Goal: Information Seeking & Learning: Learn about a topic

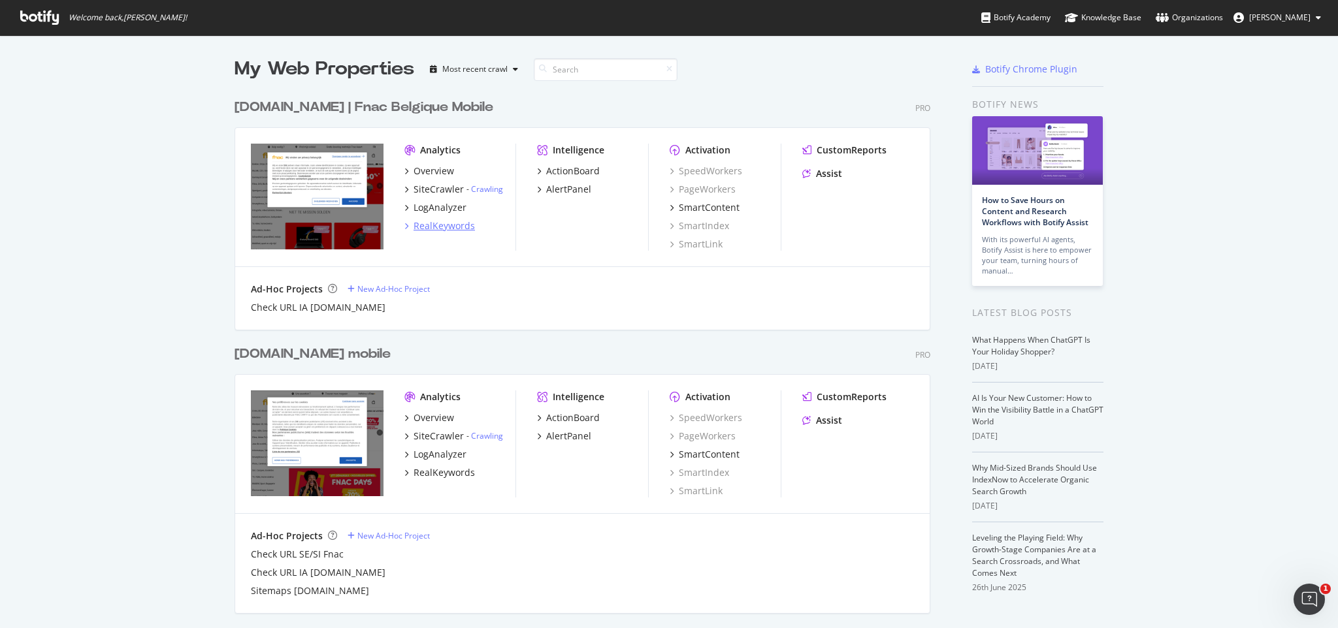
click at [448, 223] on div "RealKeywords" at bounding box center [444, 226] width 61 height 13
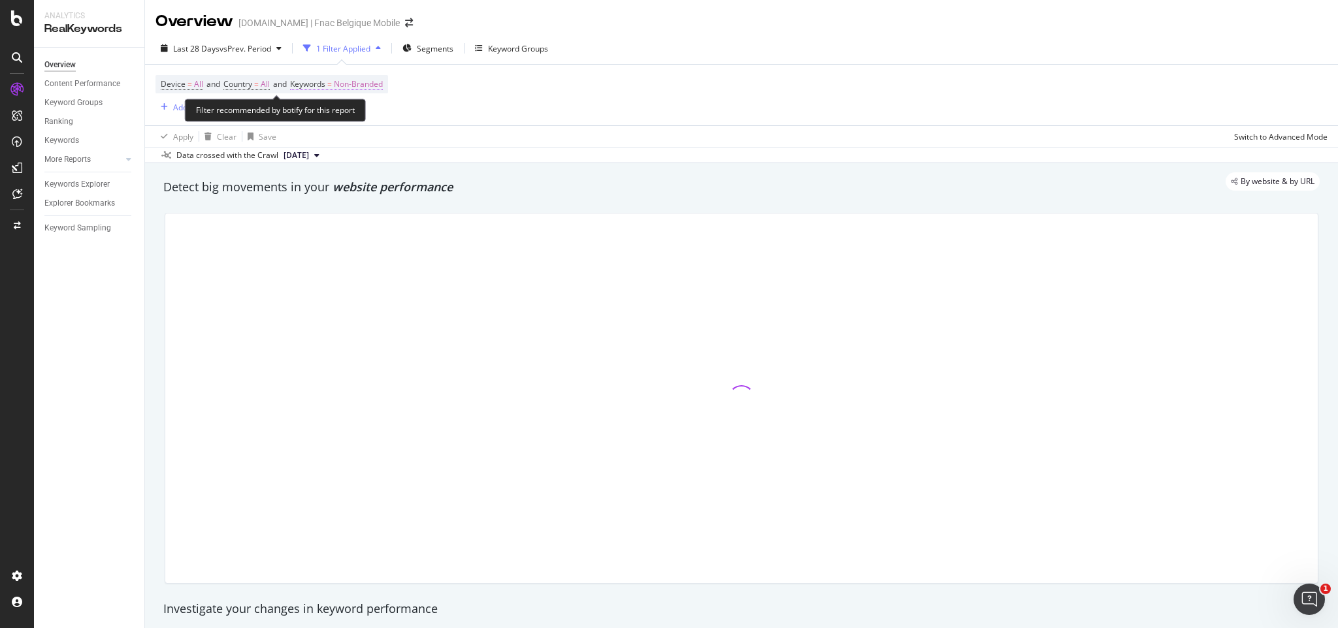
click at [332, 84] on span "=" at bounding box center [329, 83] width 5 height 11
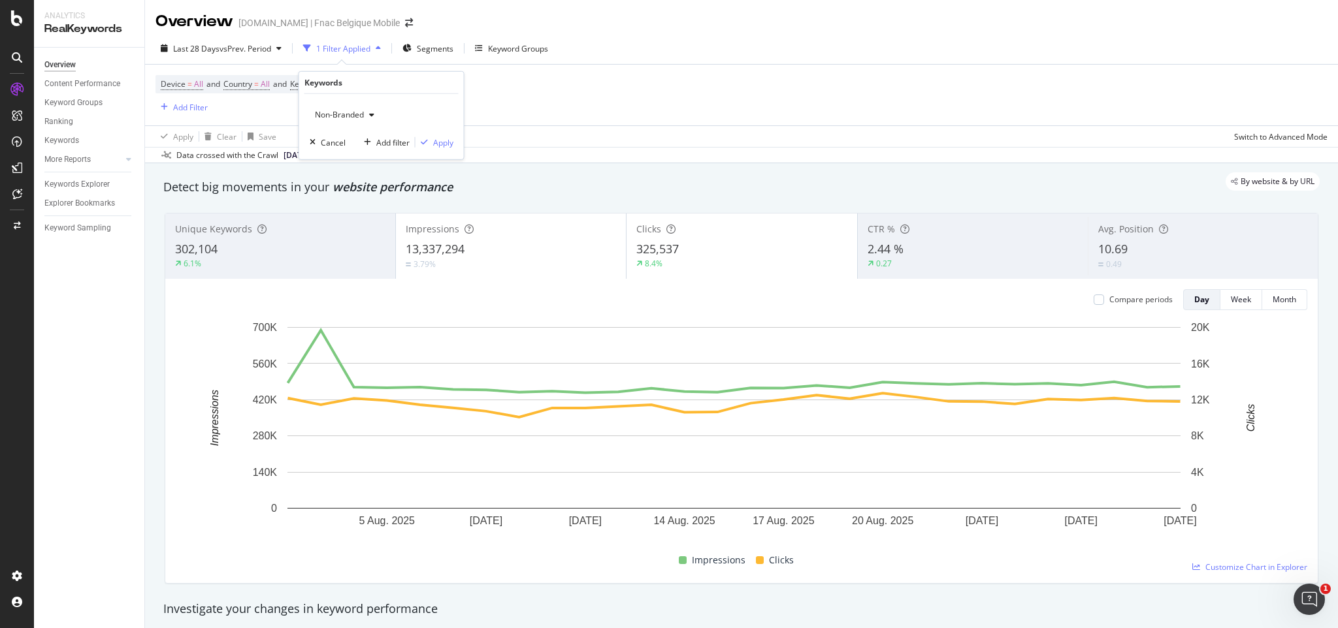
click at [360, 118] on span "Non-Branded" at bounding box center [337, 114] width 54 height 11
click at [353, 158] on span "Branded" at bounding box center [387, 160] width 133 height 12
click at [451, 142] on div "Apply" at bounding box center [443, 142] width 20 height 11
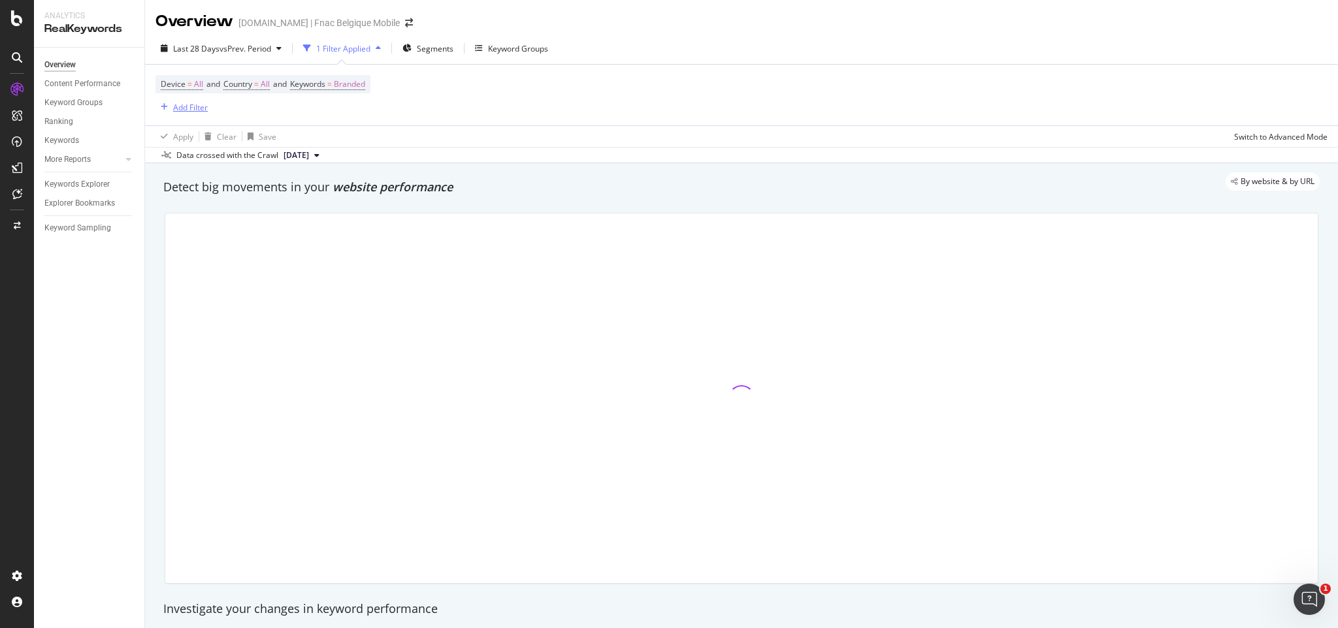
click at [191, 106] on div "Add Filter" at bounding box center [190, 107] width 35 height 11
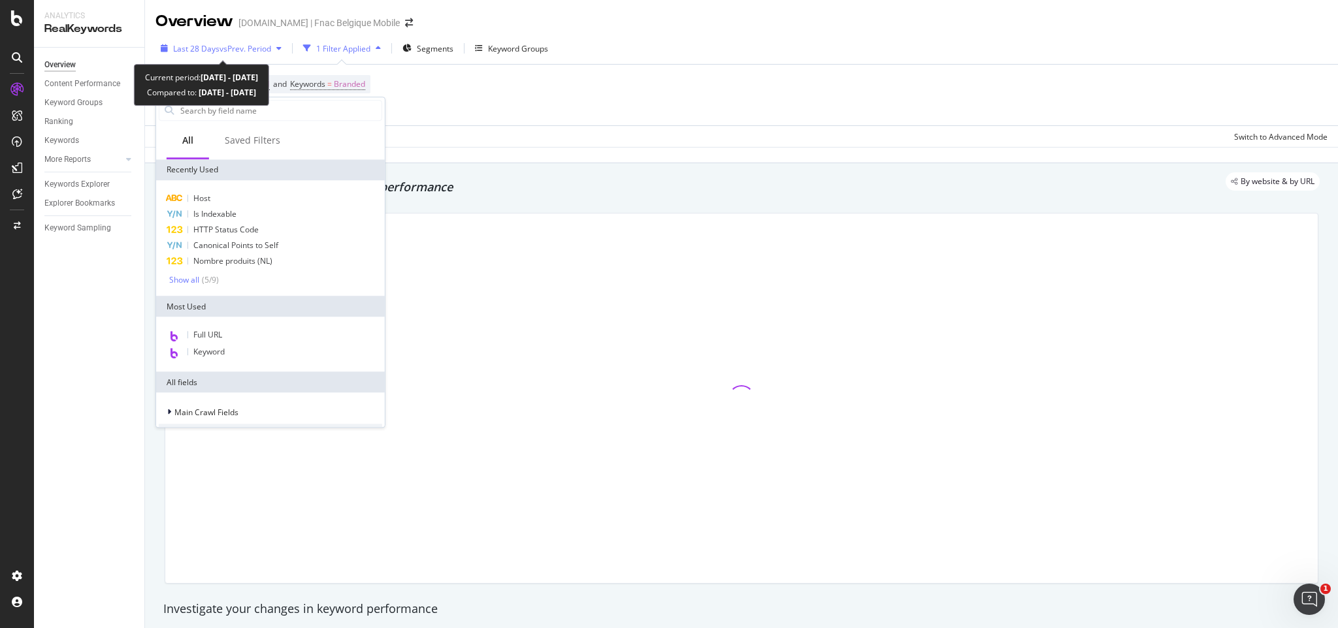
click at [242, 51] on span "vs Prev. Period" at bounding box center [246, 48] width 52 height 11
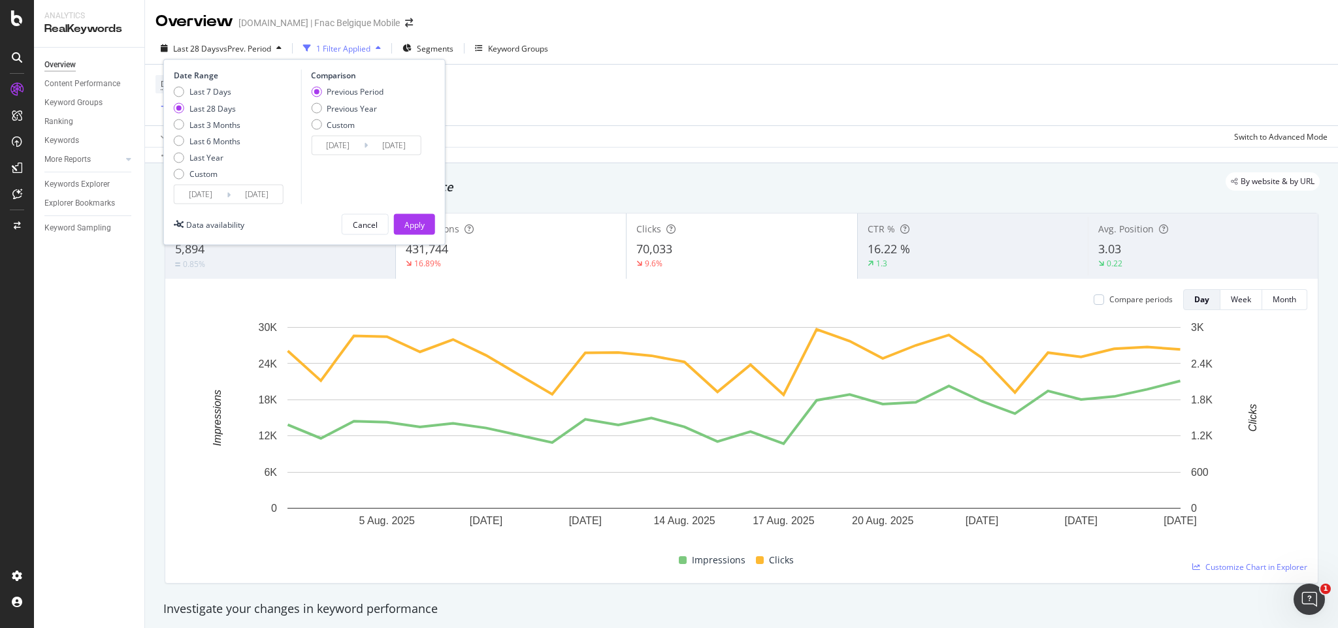
click at [203, 191] on input "[DATE]" at bounding box center [200, 195] width 52 height 18
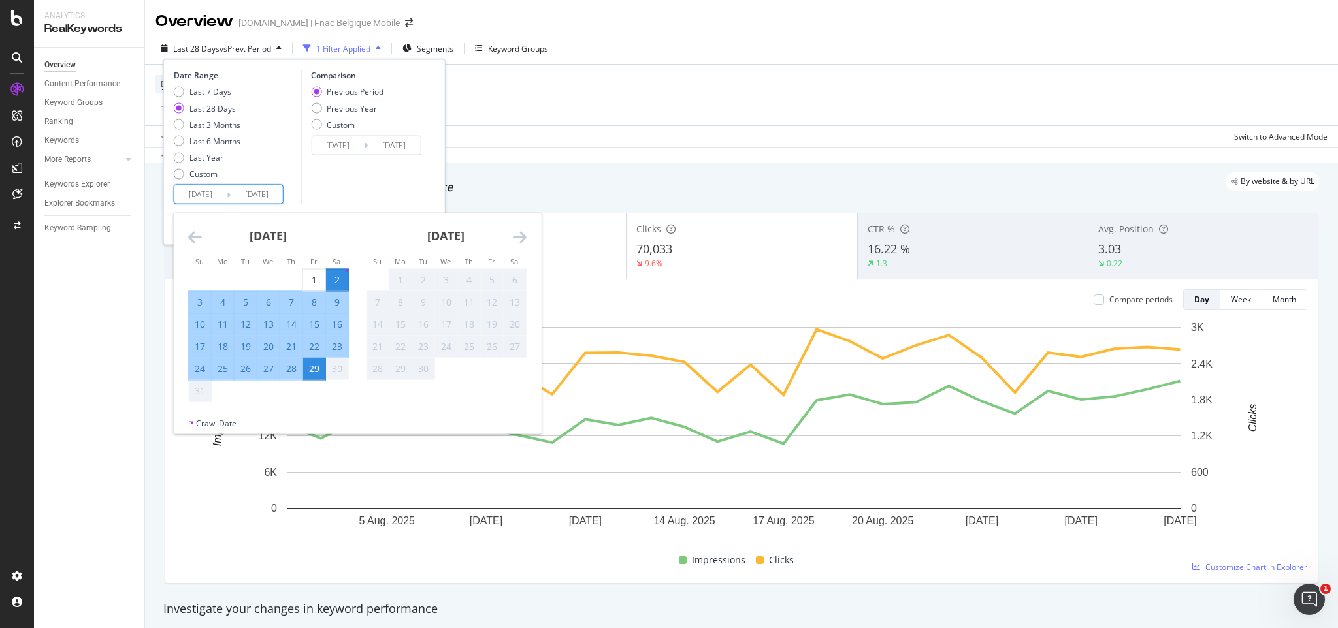
click at [190, 236] on icon "Move backward to switch to the previous month." at bounding box center [195, 237] width 14 height 16
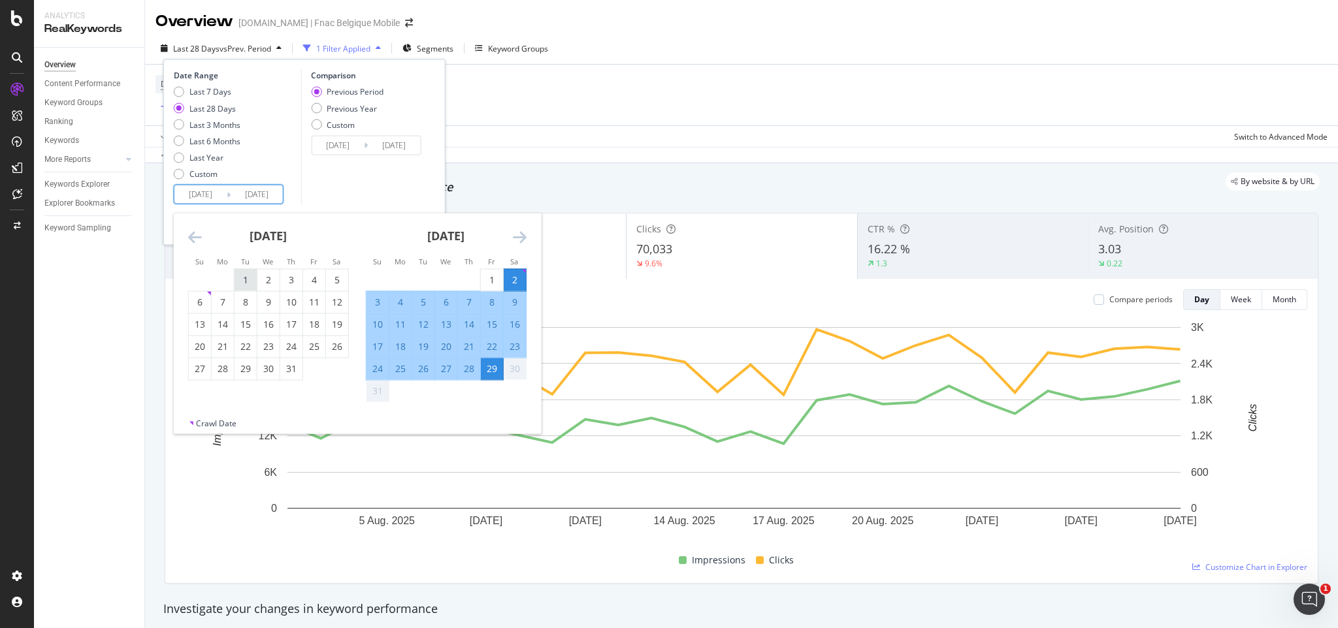
click at [248, 278] on div "1" at bounding box center [246, 280] width 22 height 13
type input "[DATE]"
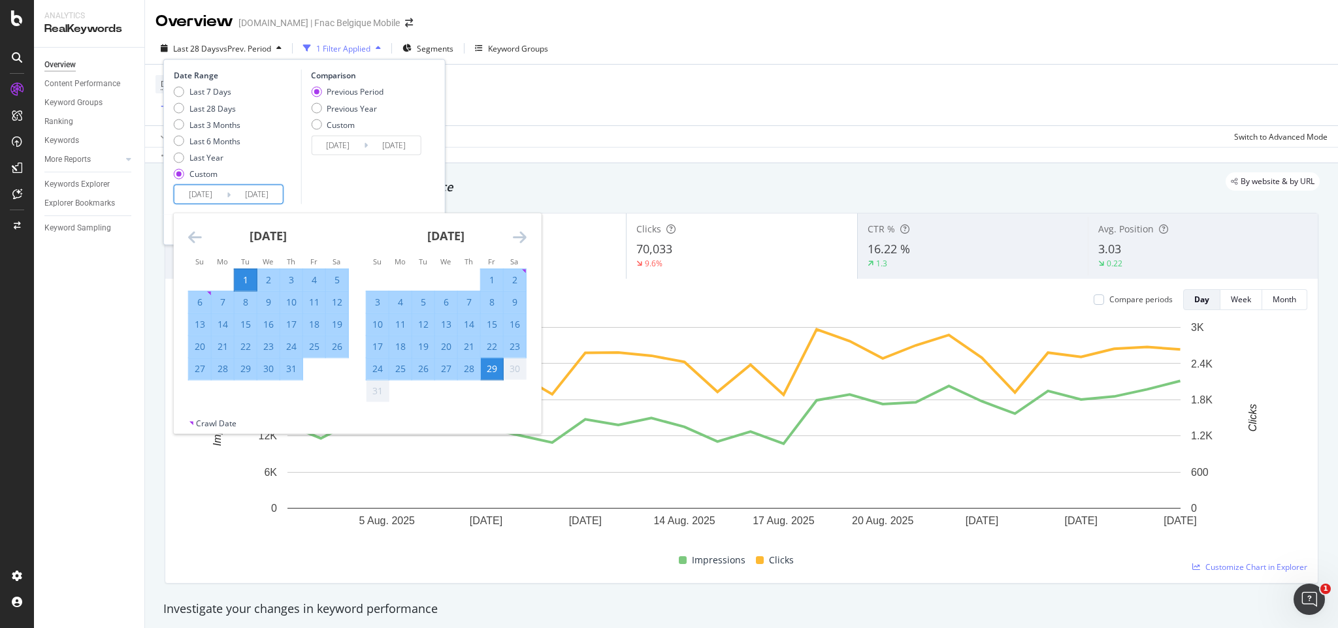
click at [291, 374] on div "31" at bounding box center [291, 369] width 22 height 13
type input "[DATE]"
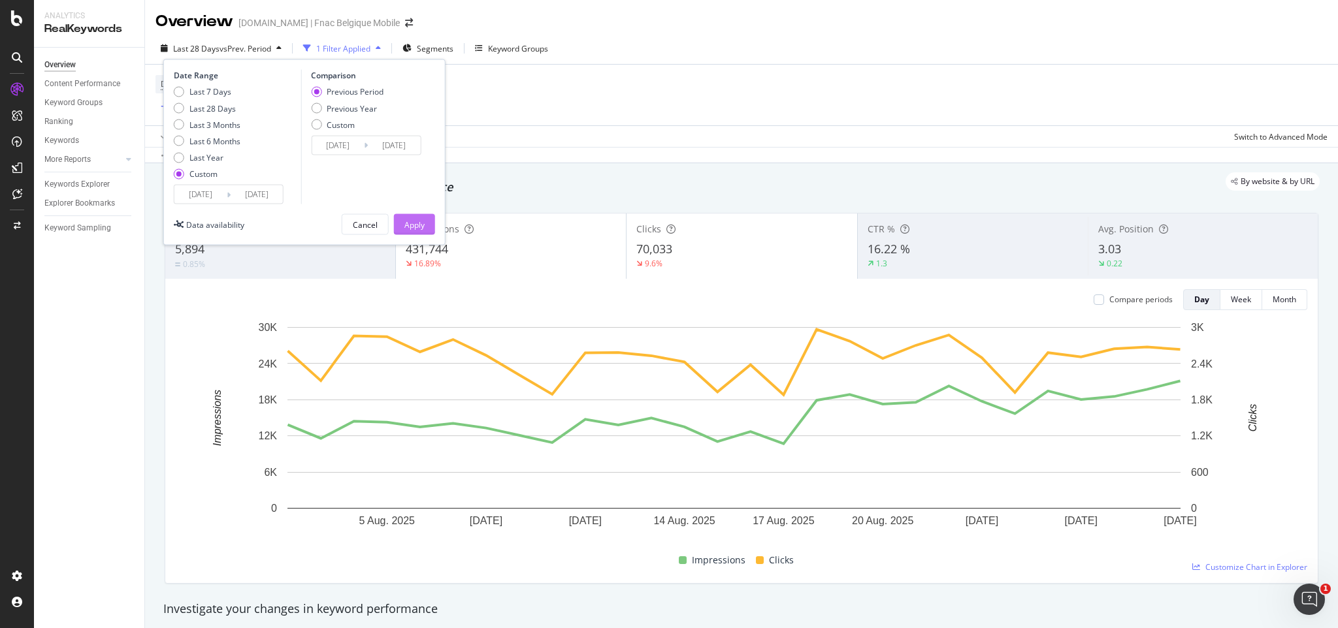
click at [412, 227] on div "Apply" at bounding box center [414, 224] width 20 height 11
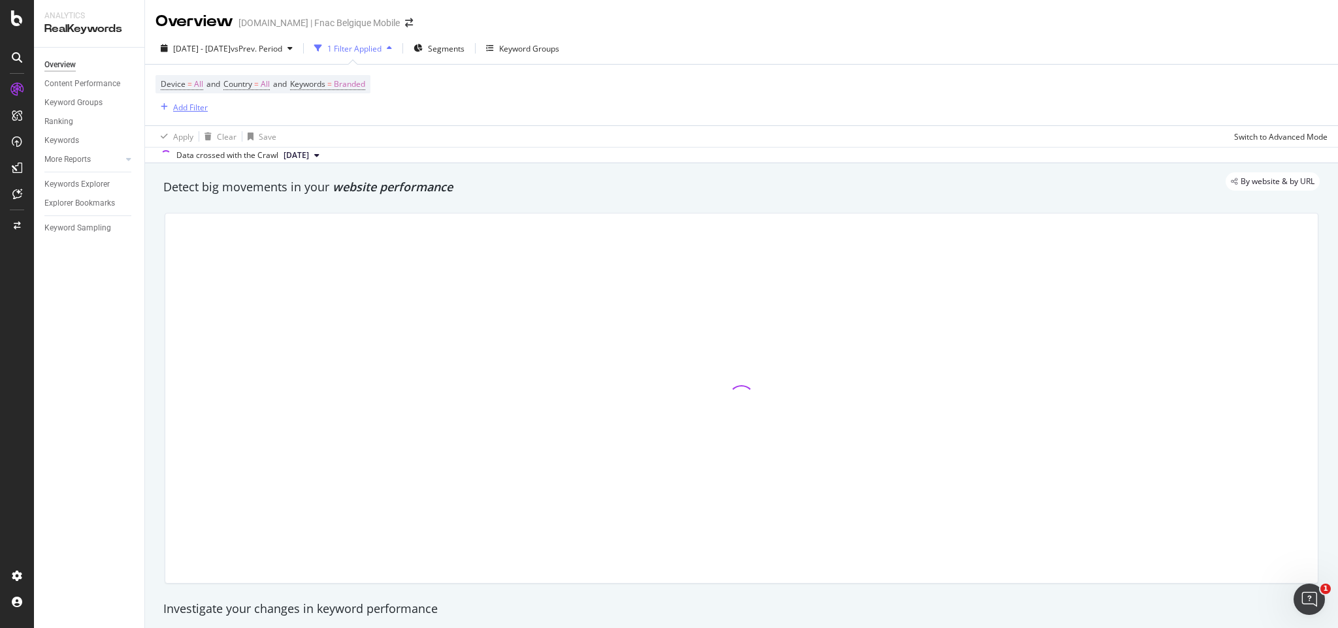
click at [196, 106] on div "Add Filter" at bounding box center [190, 107] width 35 height 11
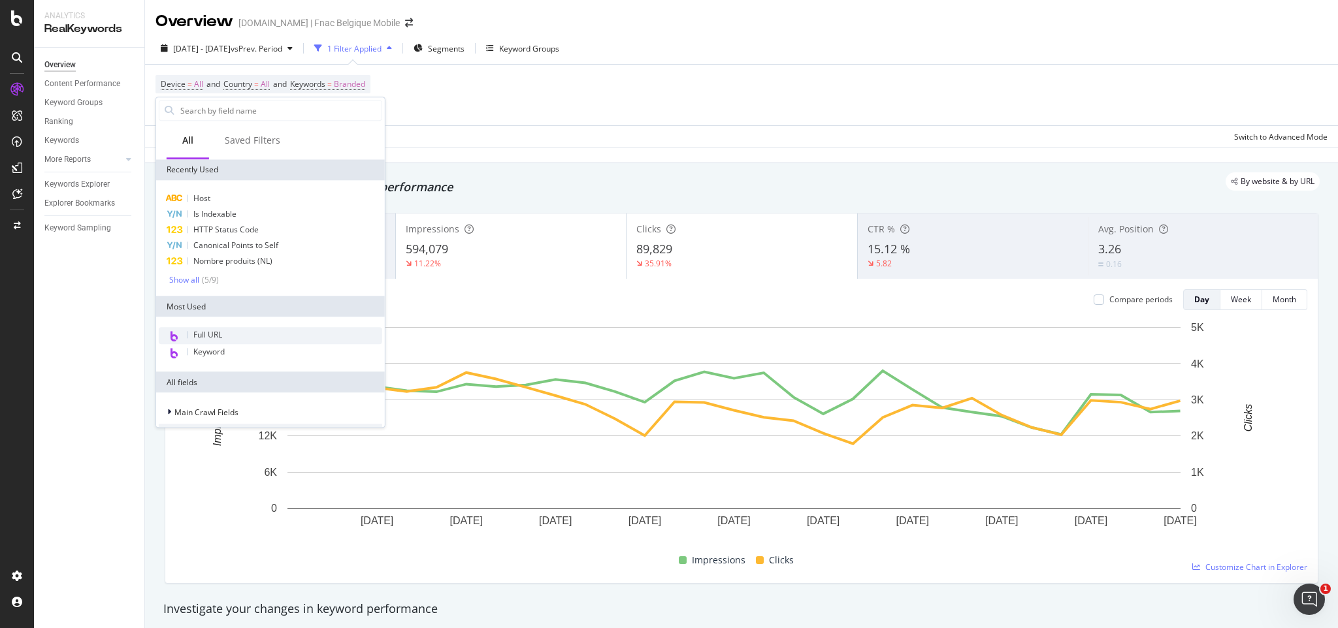
click at [203, 329] on span "Full URL" at bounding box center [207, 334] width 29 height 11
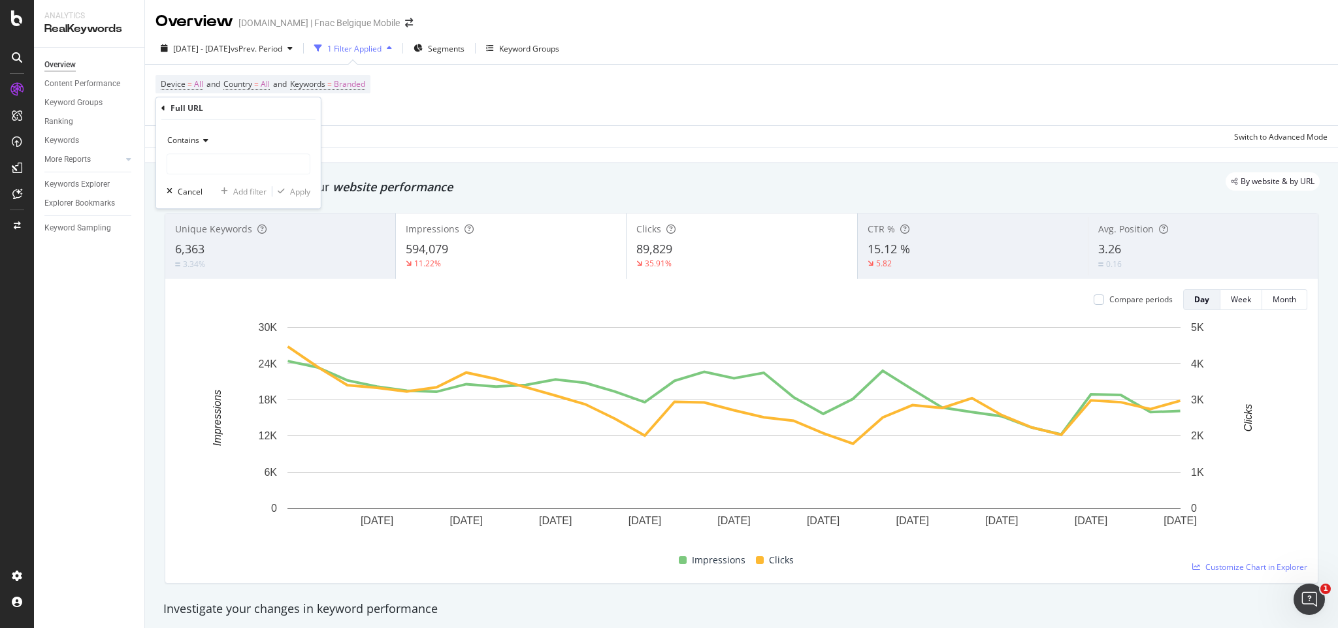
click at [206, 141] on icon at bounding box center [203, 141] width 9 height 8
click at [207, 236] on span "Ends with" at bounding box center [190, 235] width 35 height 11
click at [199, 169] on input "text" at bounding box center [238, 164] width 142 height 21
type input "/q"
click at [301, 194] on div "Apply" at bounding box center [300, 191] width 20 height 11
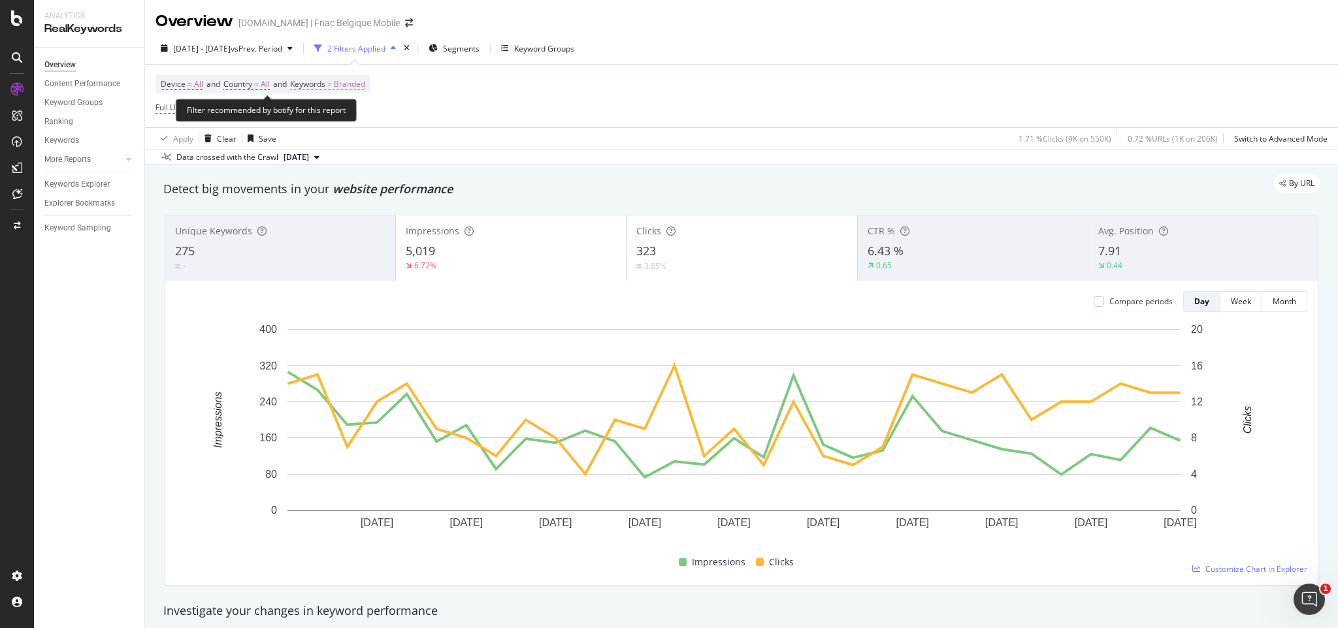
click at [340, 84] on span "Keywords = Branded" at bounding box center [327, 84] width 75 height 12
click at [345, 113] on span "Branded" at bounding box center [328, 114] width 37 height 11
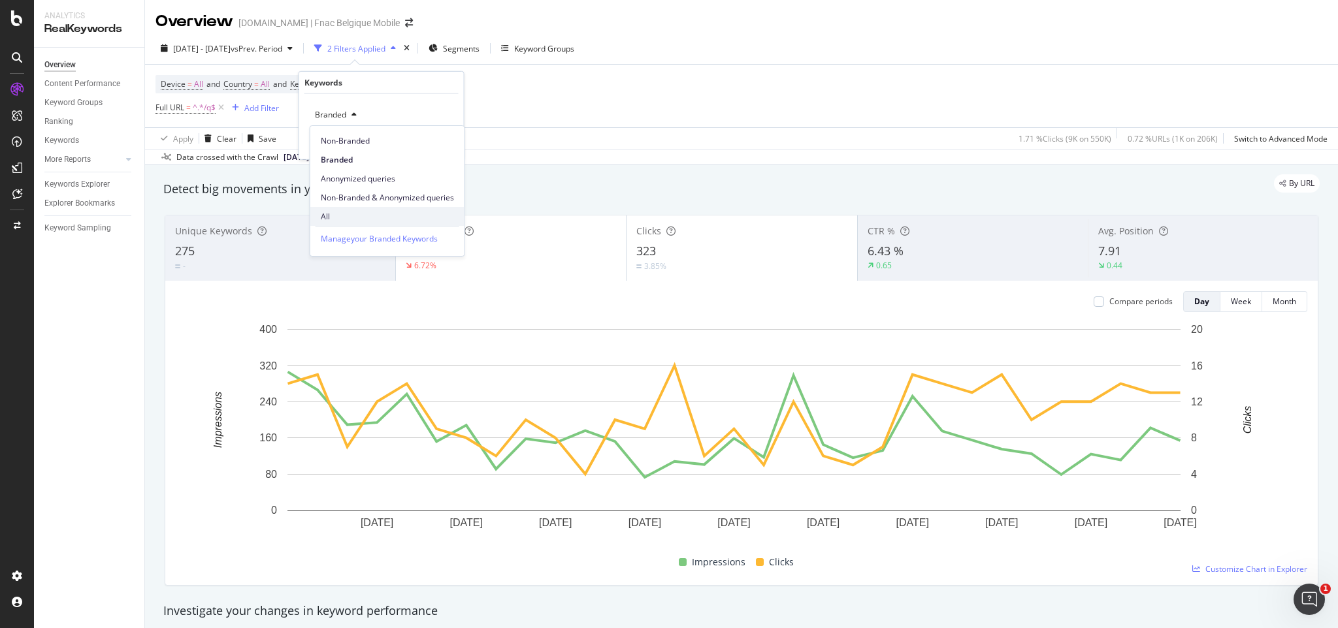
click at [327, 218] on span "All" at bounding box center [387, 217] width 133 height 12
click at [430, 140] on div "button" at bounding box center [424, 142] width 18 height 8
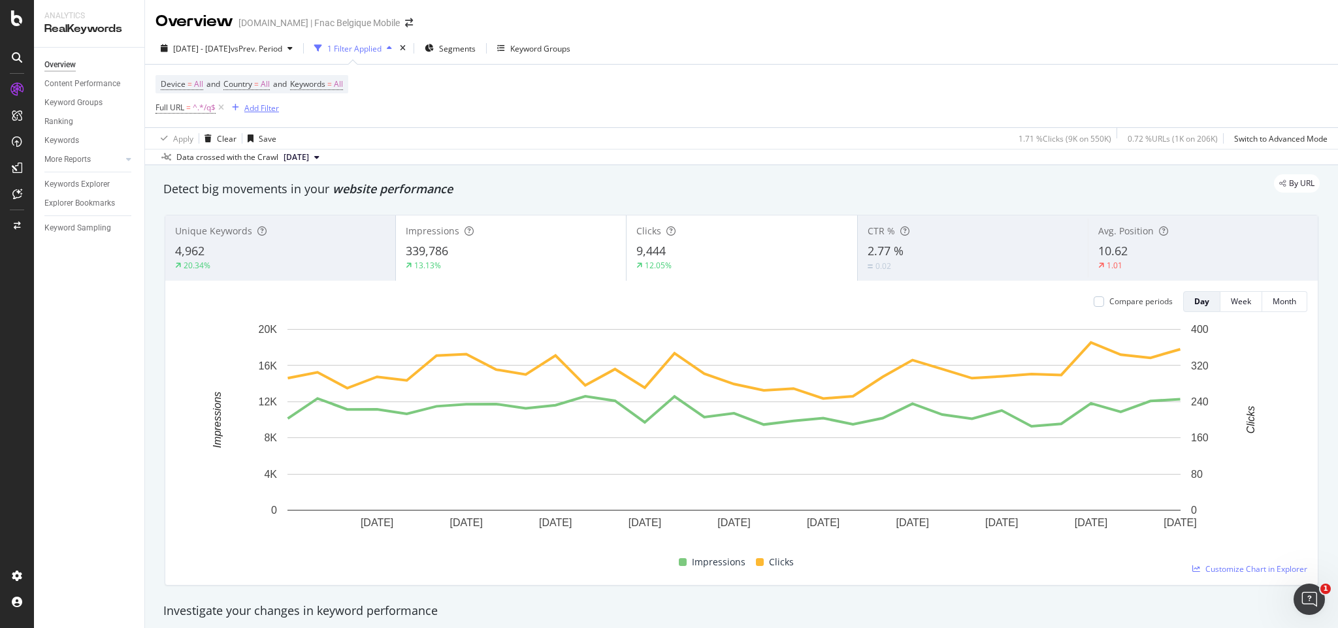
click at [238, 112] on div "Add Filter" at bounding box center [253, 108] width 52 height 14
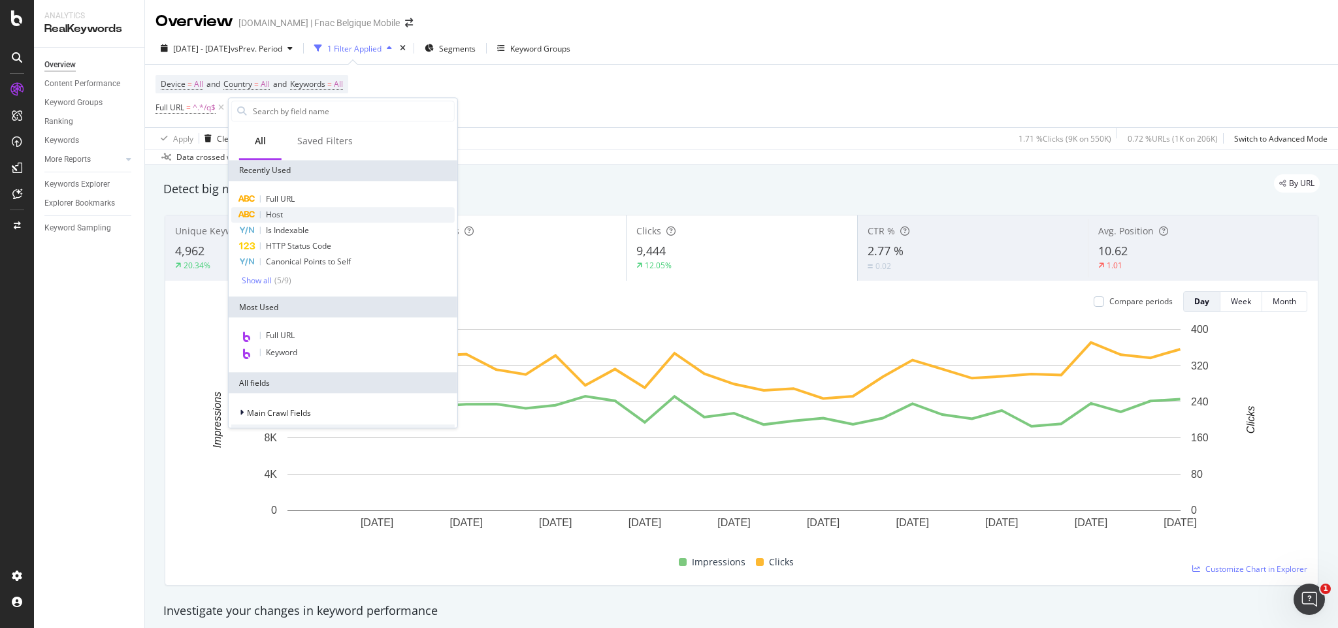
click at [274, 216] on span "Host" at bounding box center [274, 214] width 17 height 11
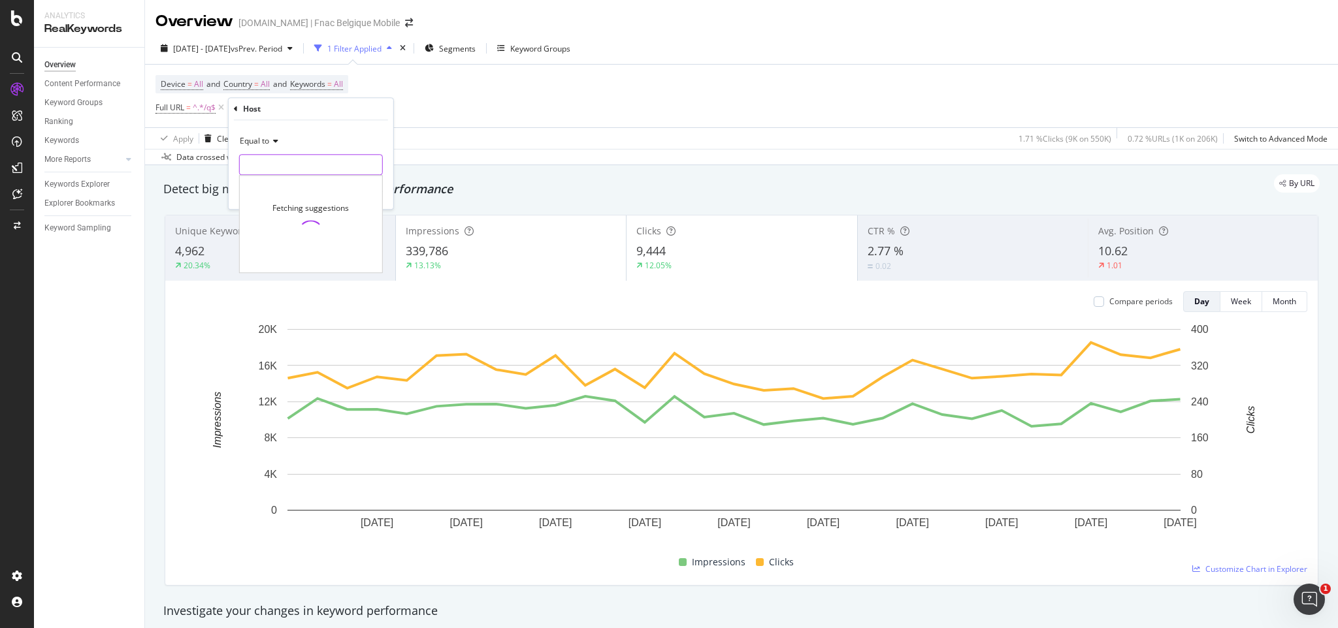
click at [269, 165] on input "text" at bounding box center [311, 164] width 142 height 21
click at [273, 194] on span "[DOMAIN_NAME]" at bounding box center [288, 196] width 91 height 11
type input "[DOMAIN_NAME]"
click at [374, 196] on div "Apply" at bounding box center [373, 192] width 20 height 11
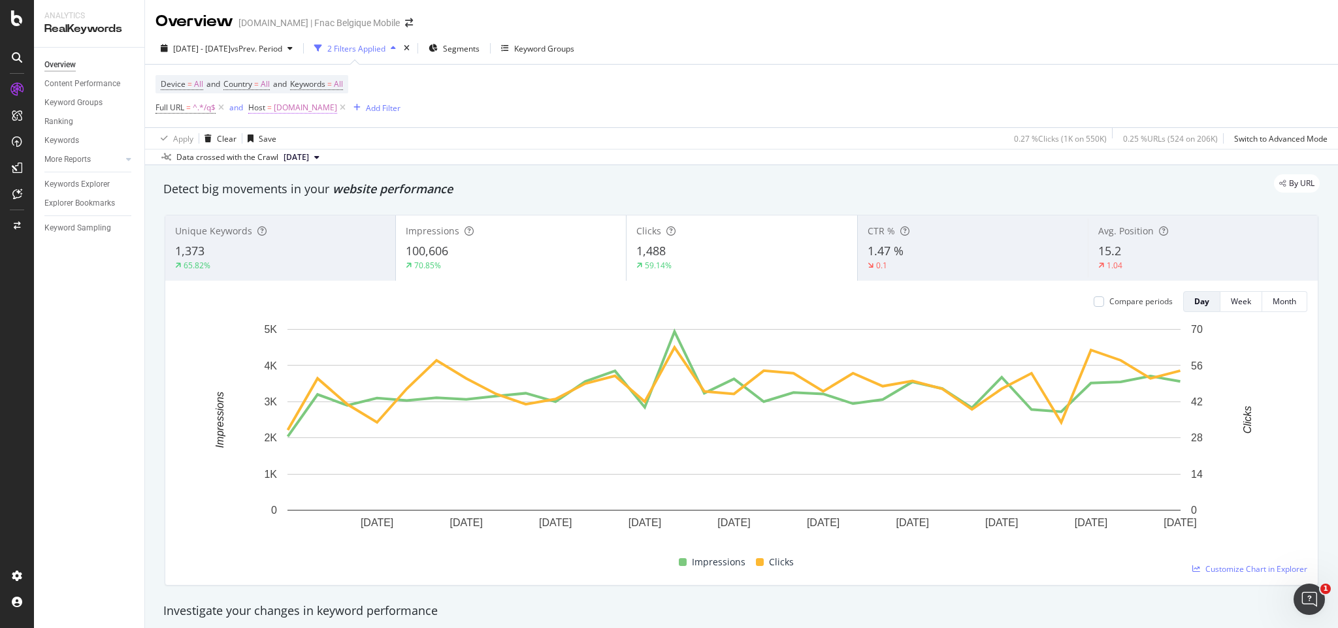
click at [287, 100] on span "[DOMAIN_NAME]" at bounding box center [305, 108] width 63 height 18
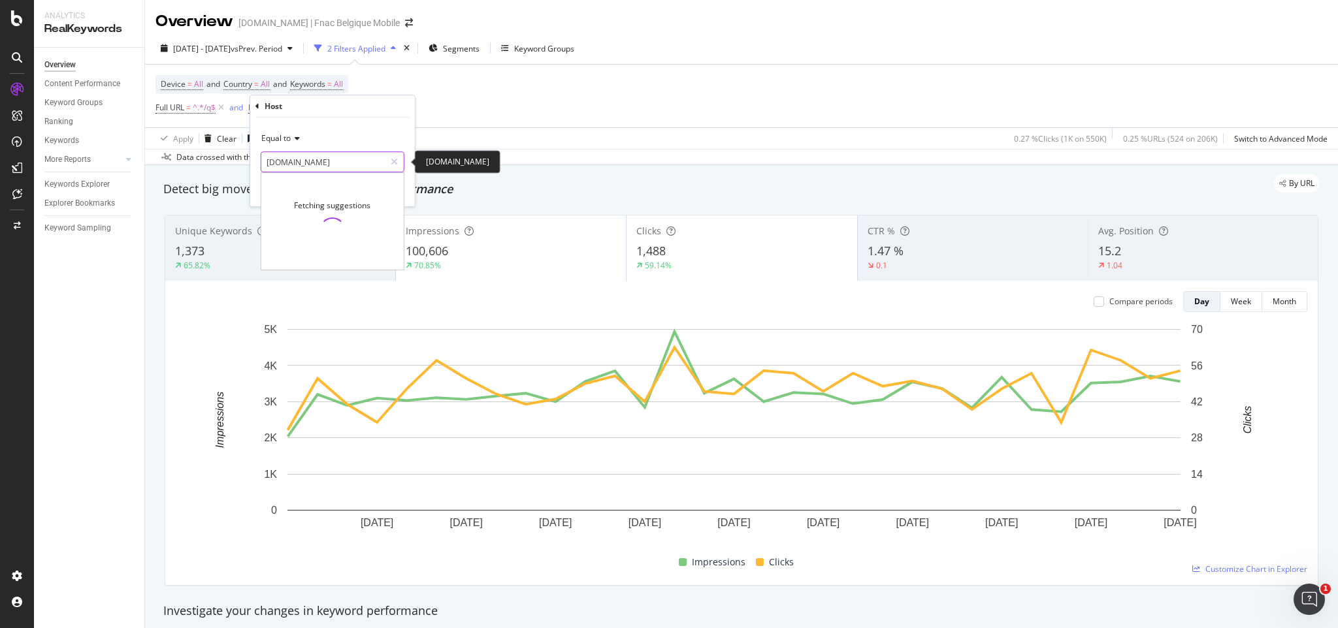
click at [288, 165] on input "[DOMAIN_NAME]" at bounding box center [322, 162] width 123 height 21
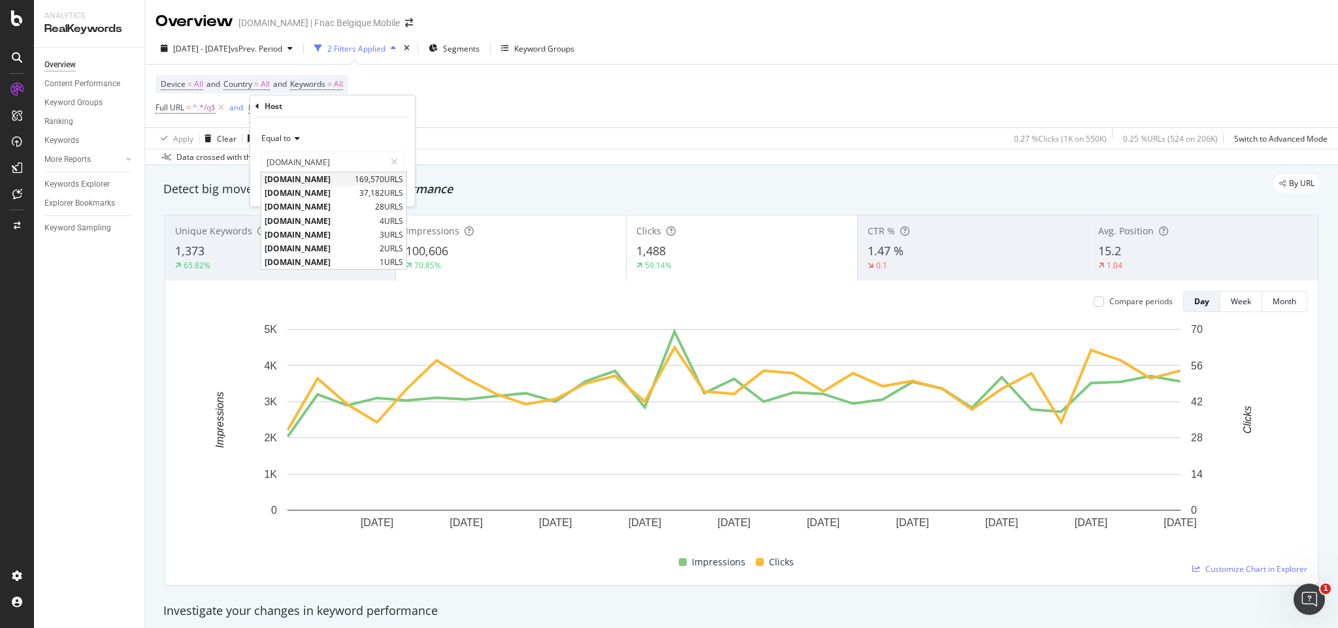
click at [285, 180] on span "[DOMAIN_NAME]" at bounding box center [308, 179] width 87 height 11
type input "[DOMAIN_NAME]"
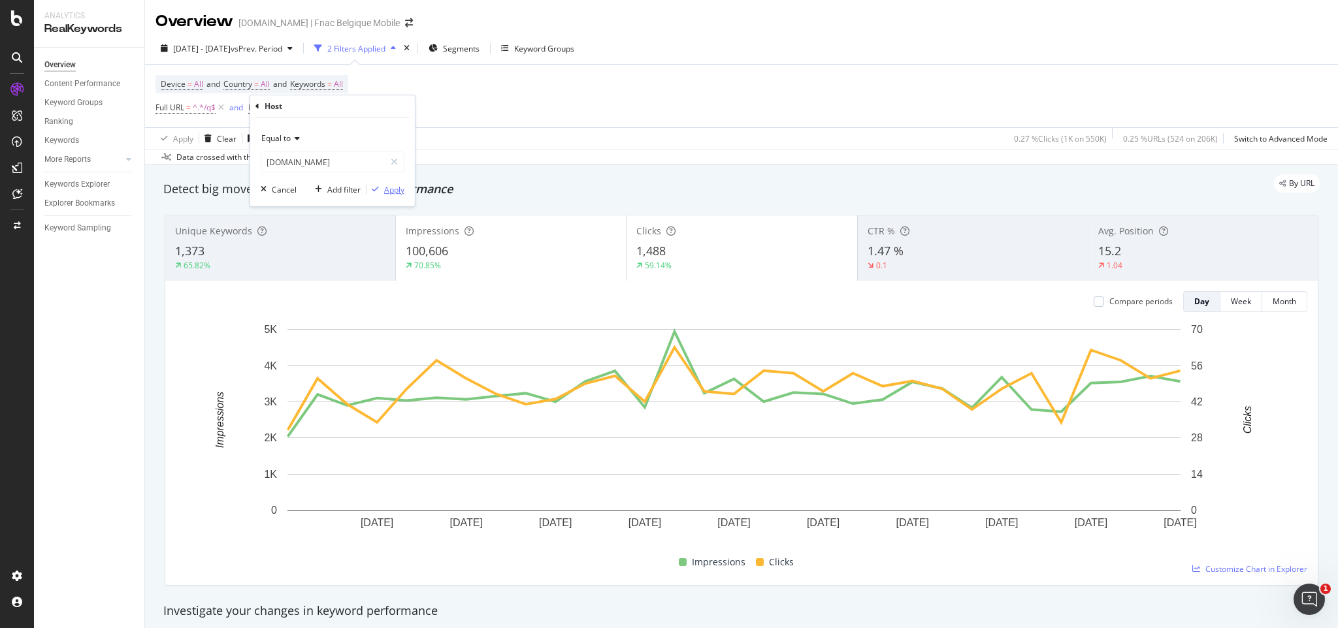
click at [393, 183] on button "Apply" at bounding box center [386, 189] width 38 height 13
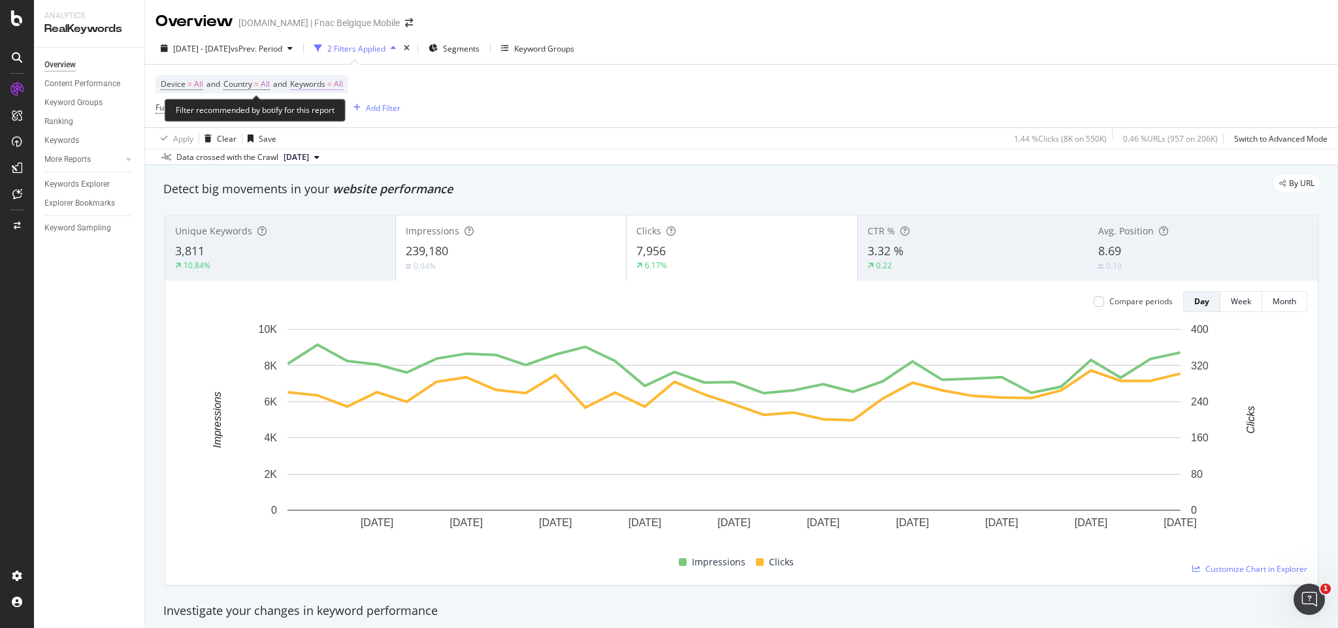
click at [332, 86] on span "=" at bounding box center [329, 83] width 5 height 11
click at [332, 108] on div "All" at bounding box center [325, 115] width 30 height 20
click at [516, 116] on div "Device = All and Country = All and Keywords = All Full URL = ^.*/q$ and Host = …" at bounding box center [741, 96] width 1172 height 63
click at [194, 103] on span "^.*/q$" at bounding box center [204, 108] width 23 height 18
click at [406, 121] on div "Device = All and Country = All and Keywords = All Full URL = ^.*/q$ and Host = …" at bounding box center [741, 96] width 1172 height 63
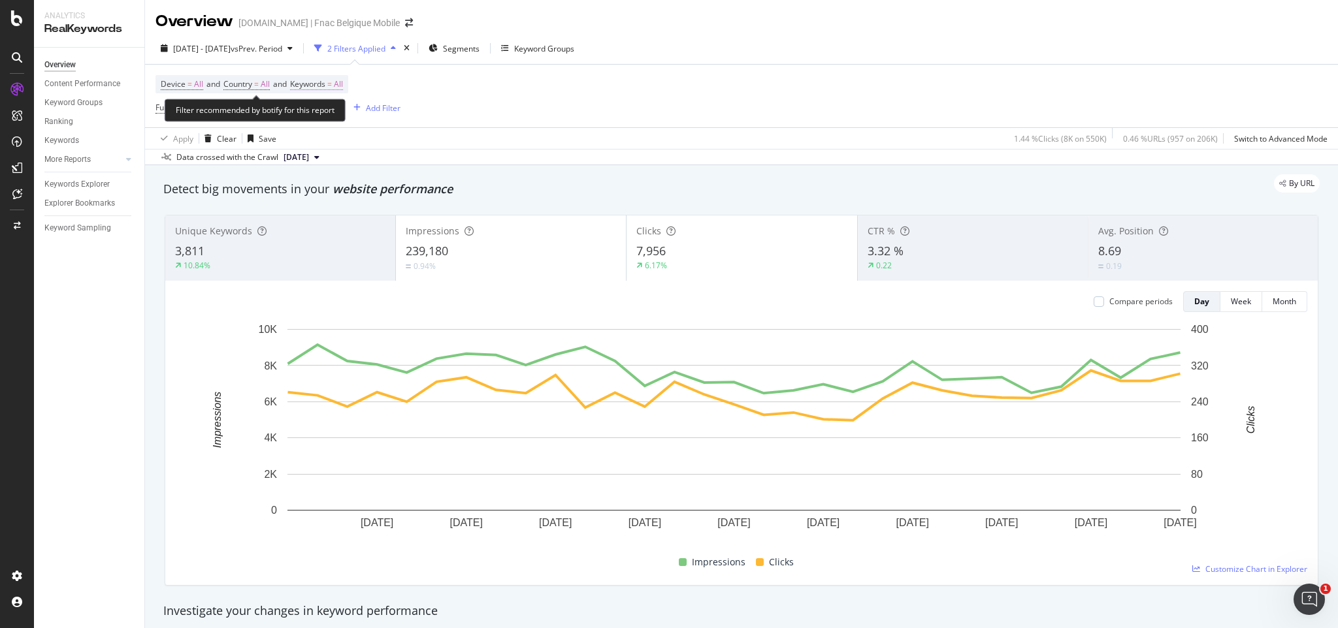
click at [325, 80] on span "Keywords" at bounding box center [307, 83] width 35 height 11
click at [325, 116] on div "button" at bounding box center [332, 115] width 16 height 8
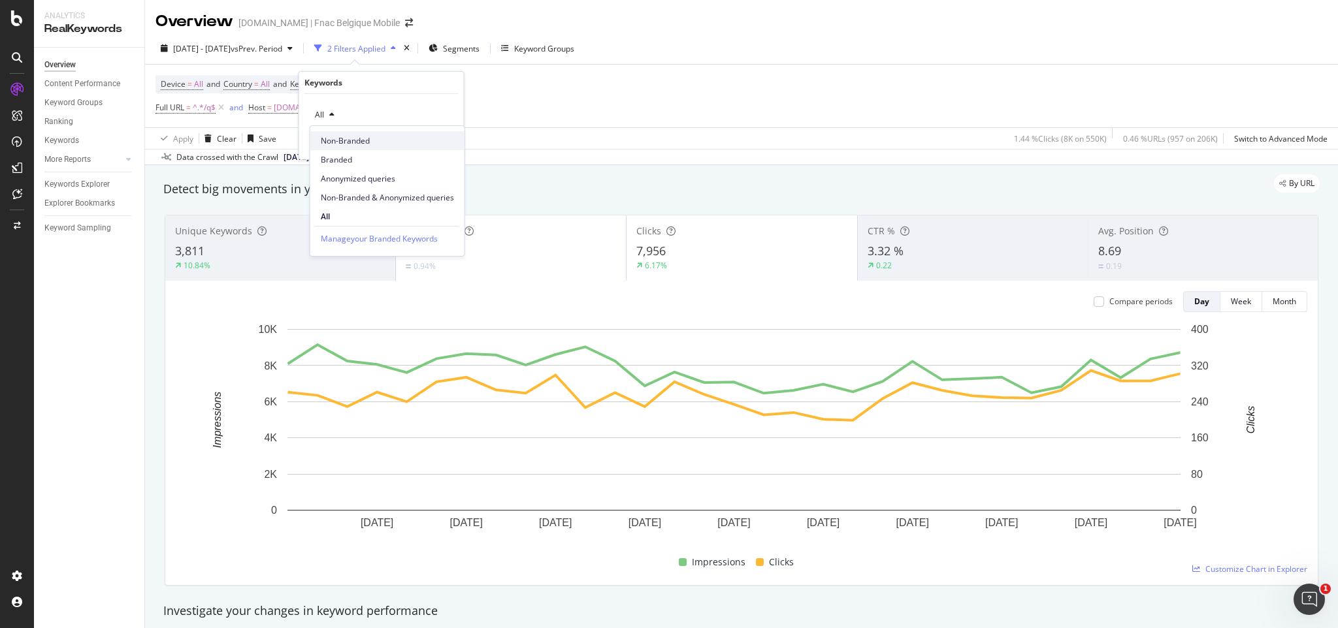
click at [338, 147] on div "Non-Branded" at bounding box center [387, 140] width 154 height 19
click at [440, 148] on div "Apply" at bounding box center [443, 142] width 20 height 11
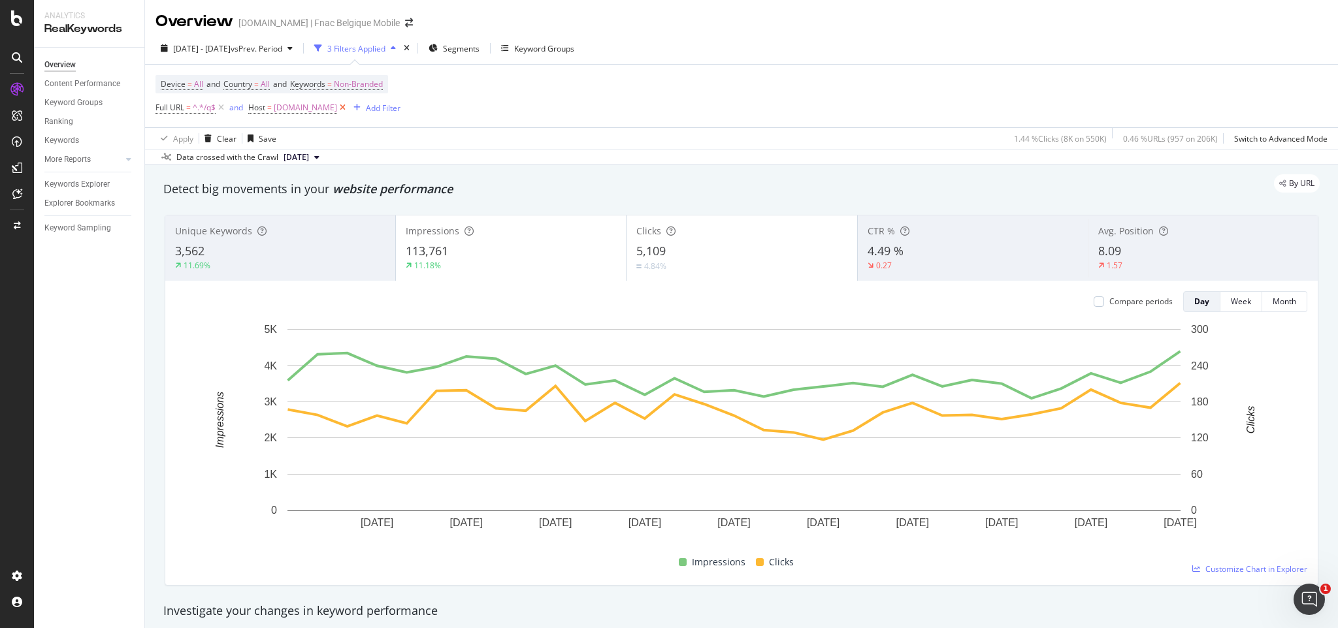
click at [337, 107] on icon at bounding box center [342, 107] width 11 height 13
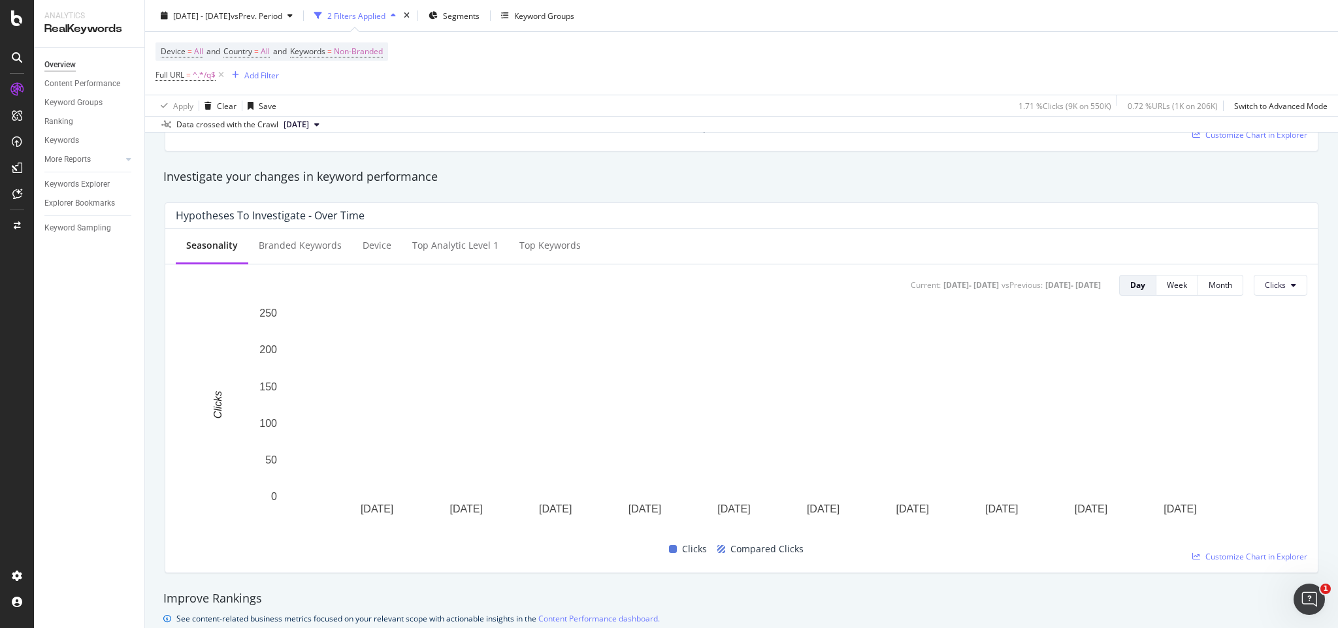
scroll to position [435, 0]
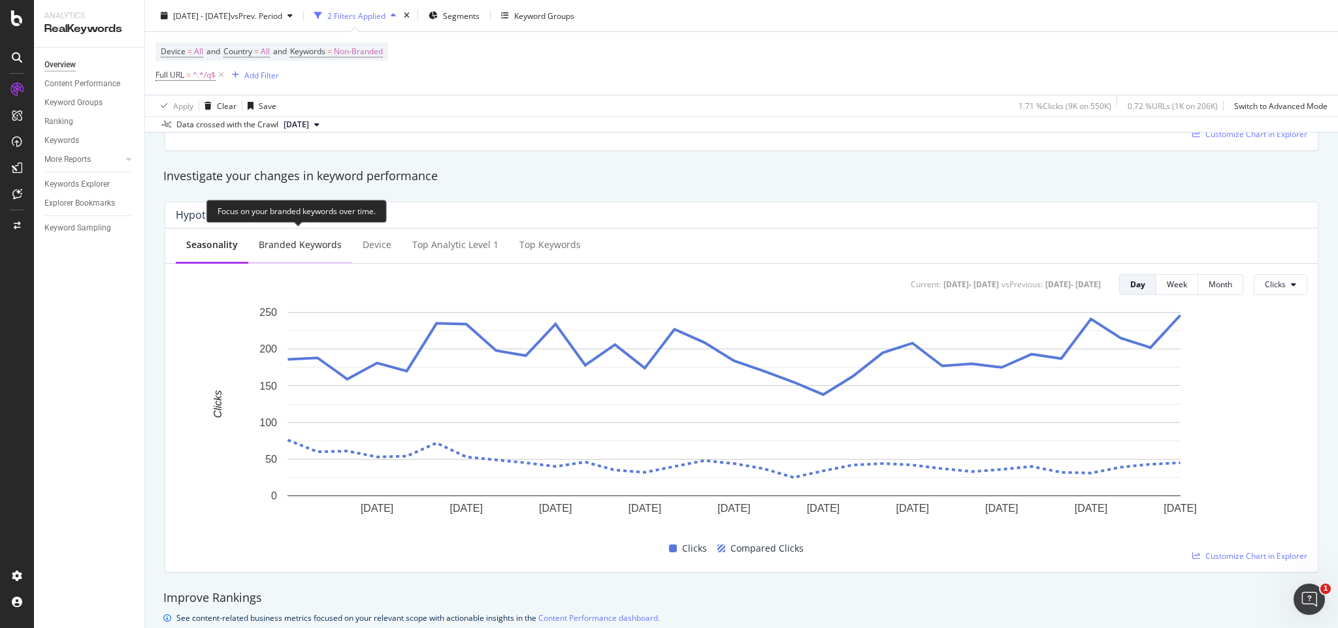
click at [309, 248] on div "Branded Keywords" at bounding box center [300, 244] width 83 height 13
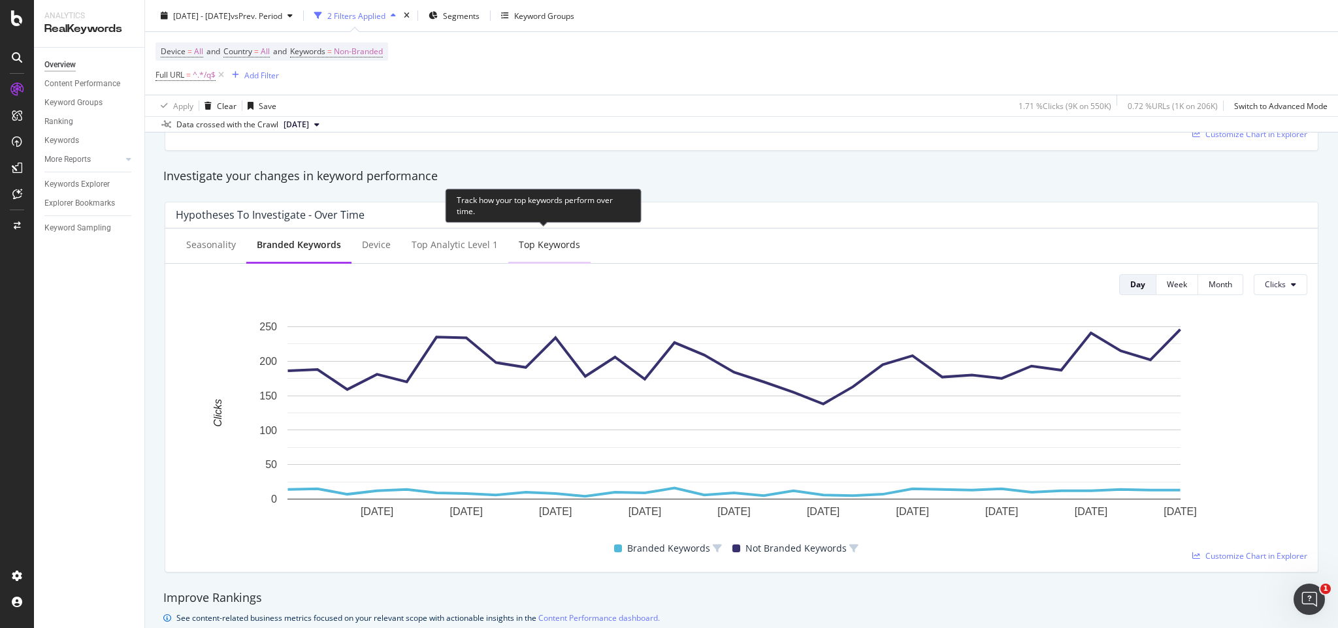
click at [540, 240] on div "Top Keywords" at bounding box center [549, 244] width 61 height 13
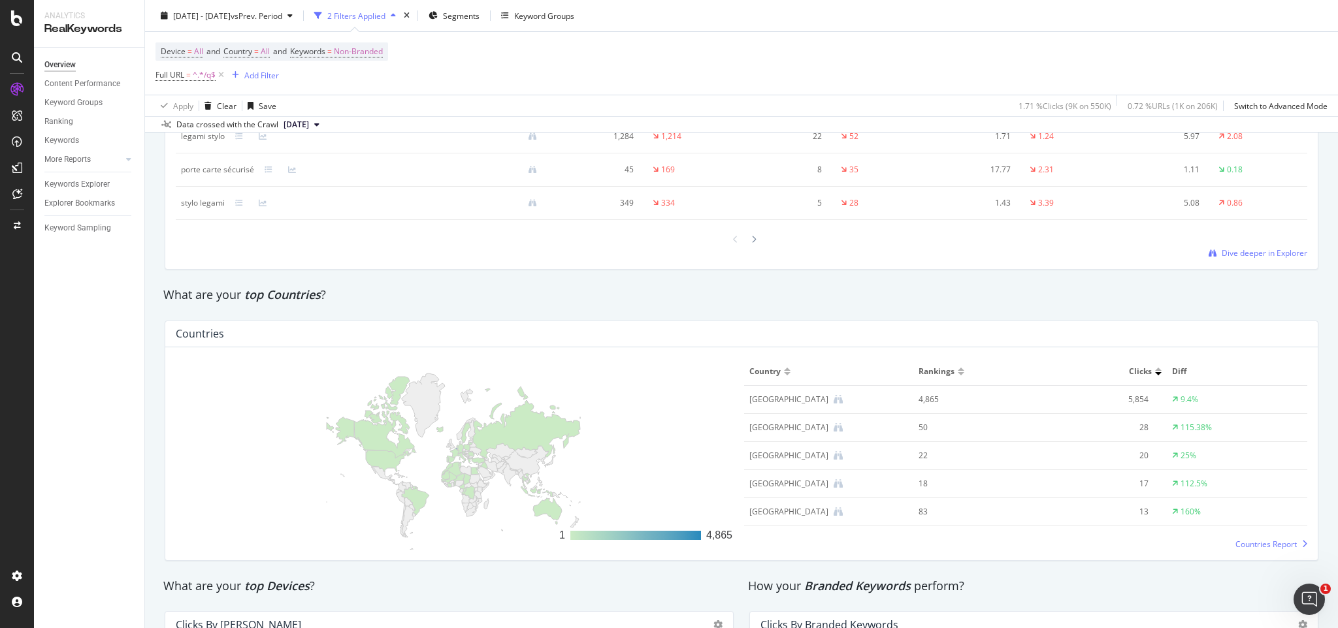
scroll to position [1742, 0]
click at [945, 370] on div "Rankings" at bounding box center [938, 371] width 39 height 12
click at [958, 368] on div at bounding box center [961, 368] width 7 height 3
